Goal: Answer question/provide support

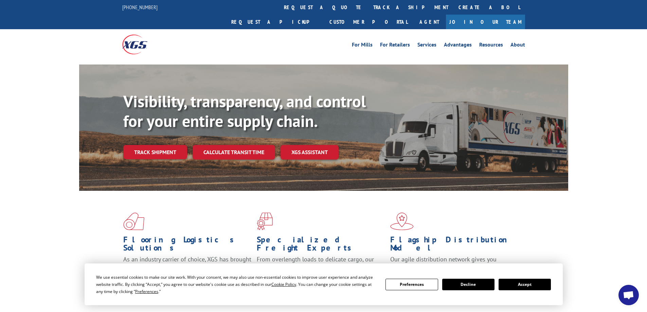
click at [536, 284] on button "Accept" at bounding box center [525, 285] width 52 height 12
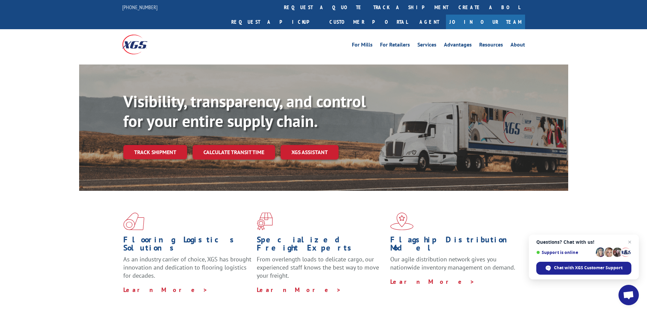
click at [634, 295] on span "Open chat" at bounding box center [628, 296] width 11 height 10
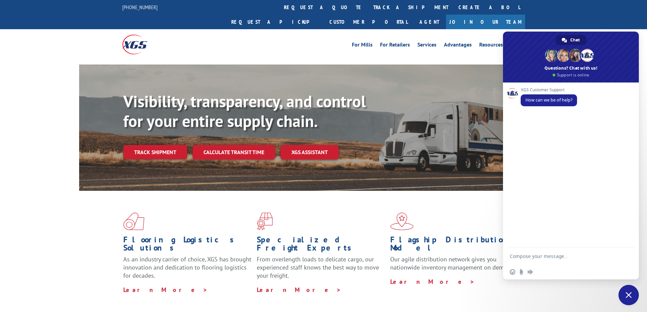
click at [527, 256] on textarea "Compose your message..." at bounding box center [563, 257] width 107 height 6
paste textarea "12549402"
type textarea "Good morning Can you please confirm if this PO will be on our truck [DATE]? 125…"
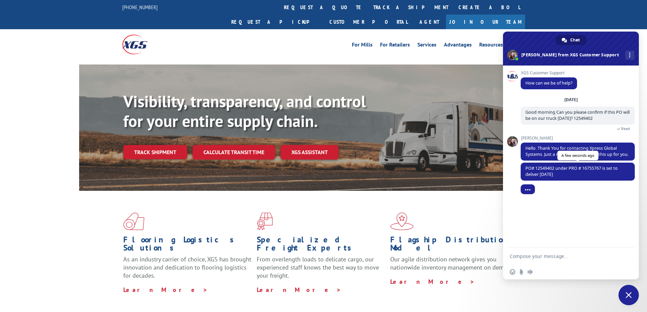
drag, startPoint x: 525, startPoint y: 167, endPoint x: 560, endPoint y: 174, distance: 35.9
click at [560, 174] on span "PO# 12549402 under PRO # 16755767 is set to deliver [DATE]" at bounding box center [578, 172] width 114 height 18
copy span "PO# 12549402 under PRO # 16755767 is set to deliver [DATE]"
click at [538, 255] on textarea "Compose your message..." at bounding box center [563, 257] width 107 height 6
